Goal: Task Accomplishment & Management: Complete application form

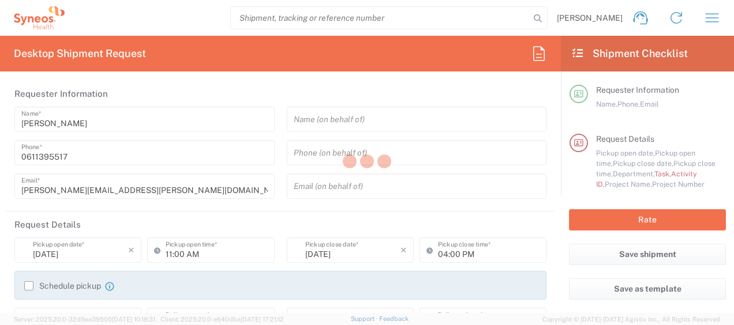
type input "4510"
type input "[GEOGRAPHIC_DATA]"
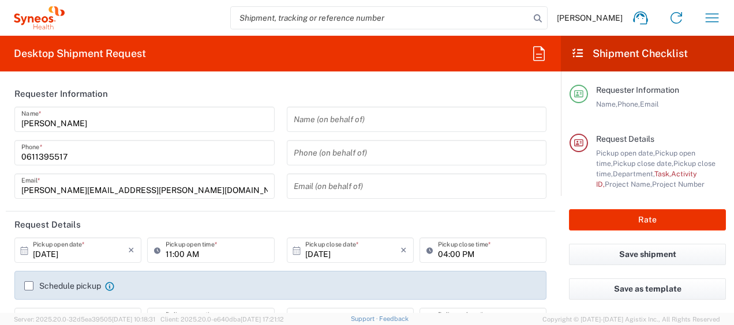
type input "Syneos Health France SARL"
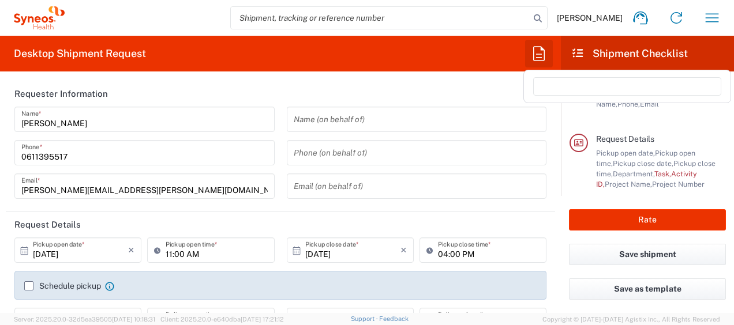
click at [532, 57] on icon "button" at bounding box center [539, 53] width 18 height 18
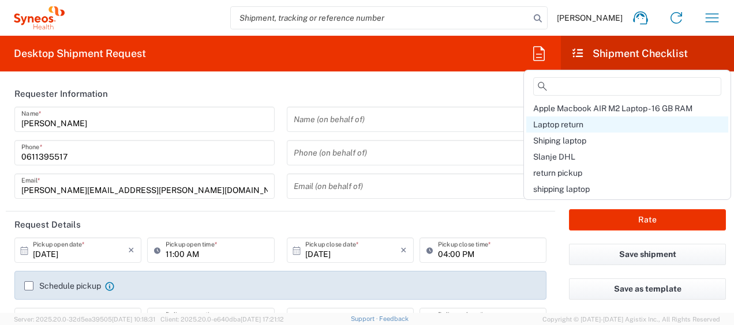
click at [567, 118] on div "Laptop return" at bounding box center [627, 125] width 202 height 16
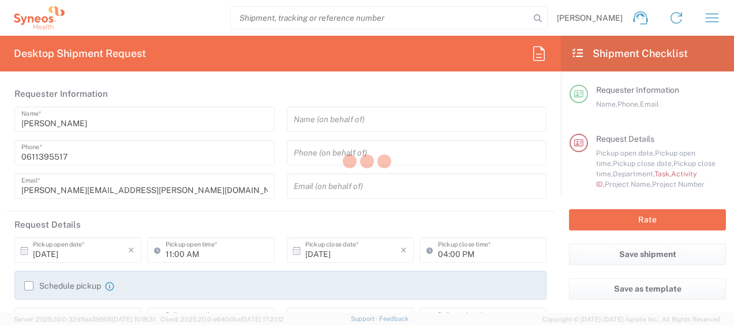
type input "Break/Fix"
type input "a220688"
type textarea "[PERSON_NAME][EMAIL_ADDRESS][PERSON_NAME][DOMAIN_NAME]"
type input "Syneos Health France SARL"
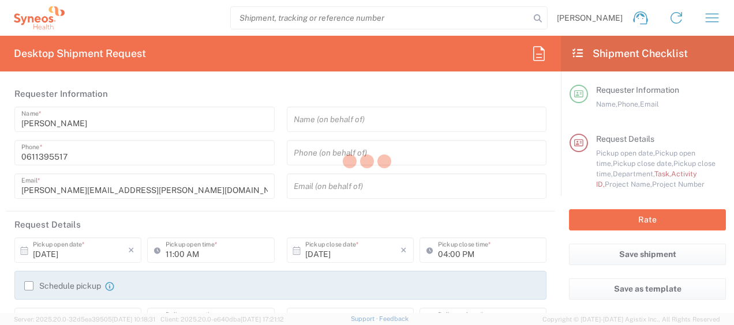
type input "[STREET_ADDRESS][PERSON_NAME]"
type input "5th Floor"
type input "[GEOGRAPHIC_DATA]"
type input "75014"
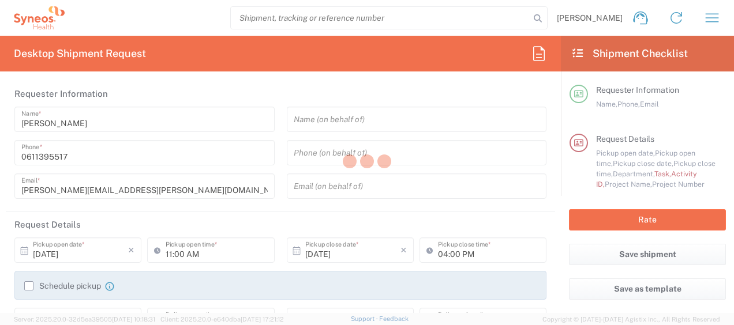
type input "[PERSON_NAME]"
type input "0611395517"
type input "[PERSON_NAME][EMAIL_ADDRESS][PERSON_NAME][DOMAIN_NAME]"
type input "01:00 PM"
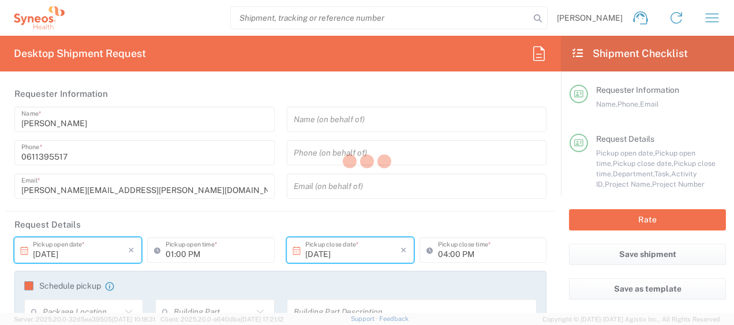
type input "4510 DEPARTMENTAL EXPENSE"
type input "Large Box"
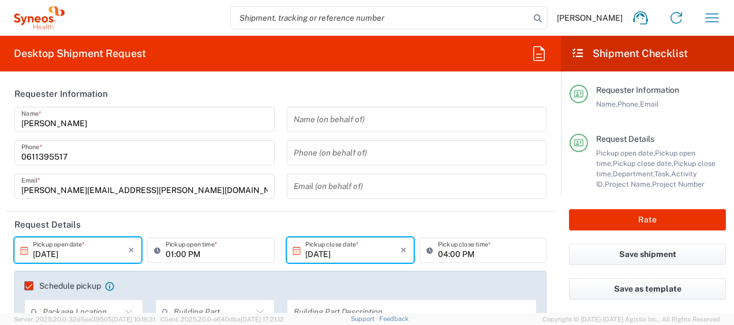
click at [53, 253] on input "[DATE]" at bounding box center [80, 251] width 95 height 20
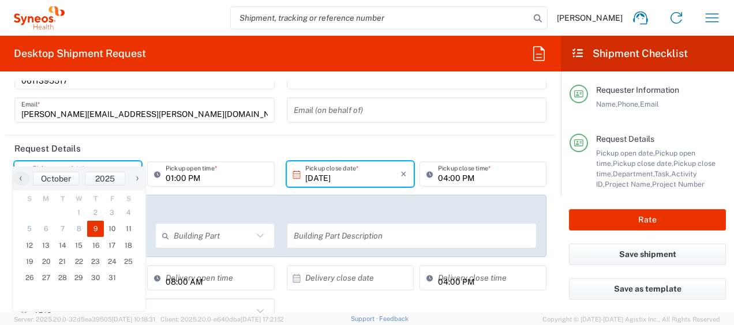
scroll to position [96, 0]
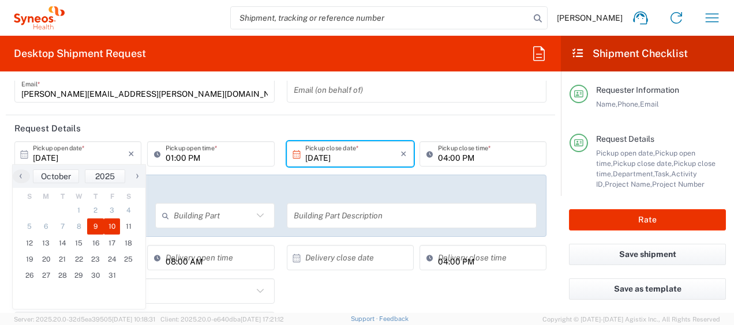
click at [117, 228] on span "10" at bounding box center [112, 227] width 17 height 16
type input "[DATE]"
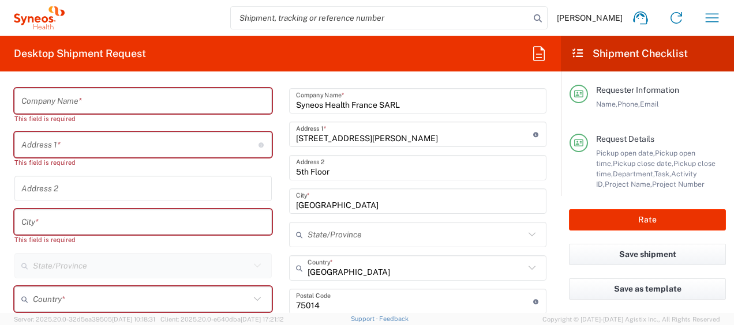
scroll to position [571, 0]
click at [61, 97] on input "text" at bounding box center [143, 101] width 244 height 20
